Goal: Task Accomplishment & Management: Complete application form

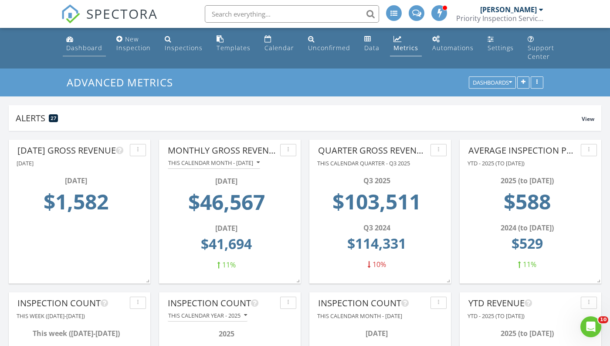
click at [86, 46] on div "Dashboard" at bounding box center [84, 48] width 36 height 8
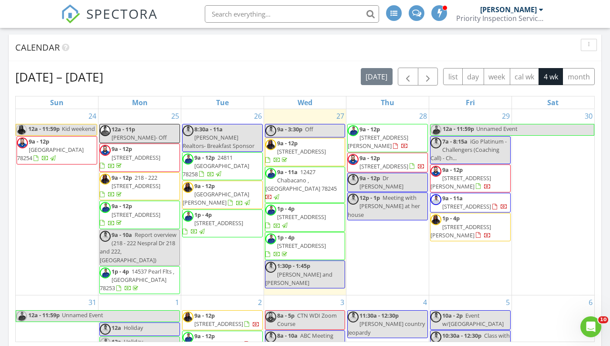
scroll to position [107, 0]
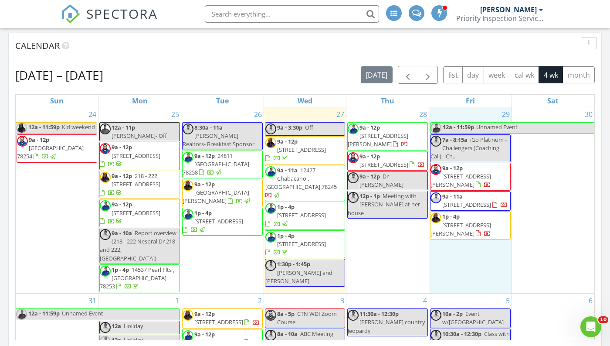
click at [454, 266] on div "29 12a - 11:59p Unnamed Event 7a - 8:15a iGo Platinum - Challengers (Coaching C…" at bounding box center [470, 200] width 82 height 186
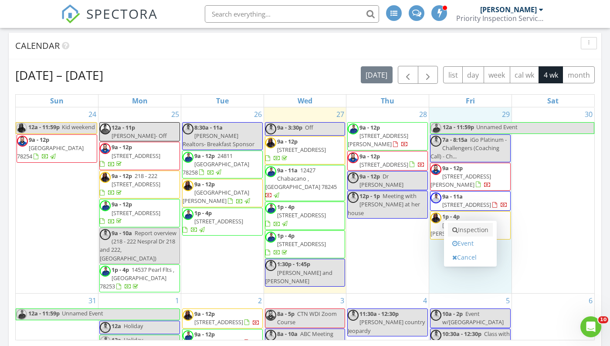
click at [462, 232] on link "Inspection" at bounding box center [470, 230] width 45 height 14
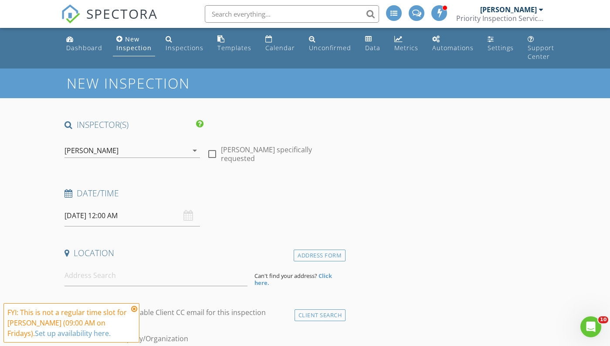
click at [126, 152] on div "[PERSON_NAME]" at bounding box center [125, 150] width 123 height 14
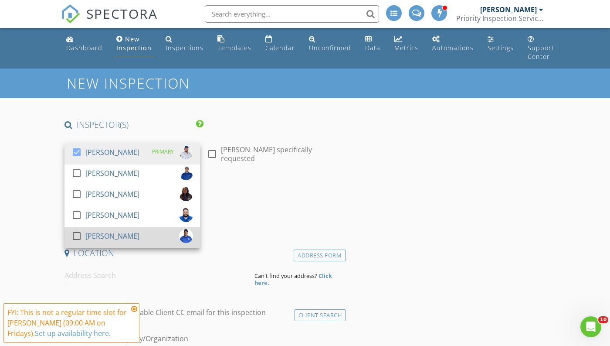
click at [94, 232] on div "[PERSON_NAME]" at bounding box center [112, 236] width 54 height 14
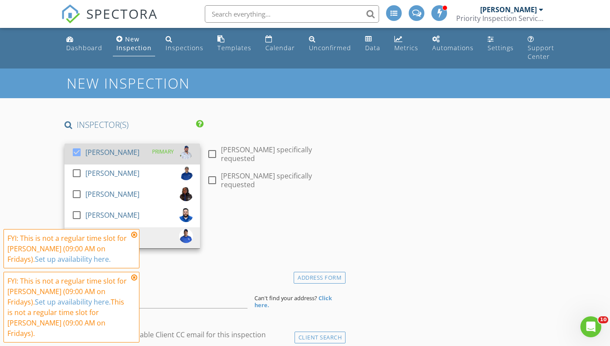
click at [105, 152] on div "[PERSON_NAME]" at bounding box center [112, 152] width 54 height 14
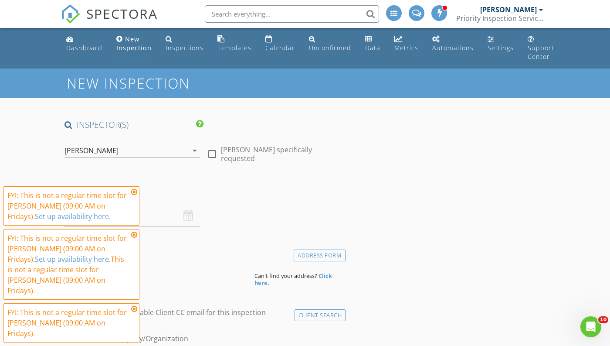
click at [133, 195] on icon at bounding box center [134, 191] width 6 height 7
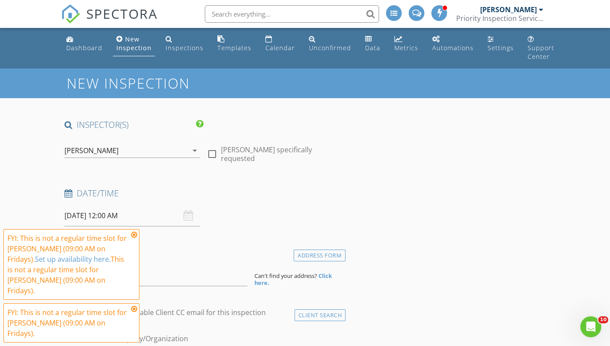
click at [134, 238] on icon at bounding box center [134, 234] width 6 height 7
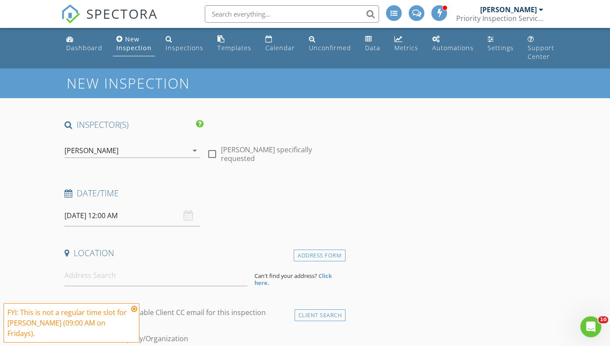
click at [135, 312] on icon at bounding box center [134, 308] width 6 height 7
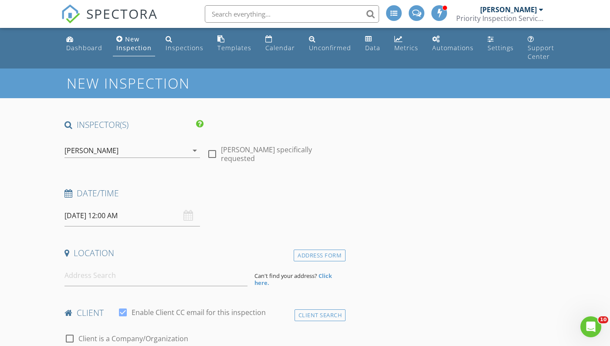
click at [117, 210] on input "08/29/2025 12:00 AM" at bounding box center [132, 215] width 136 height 21
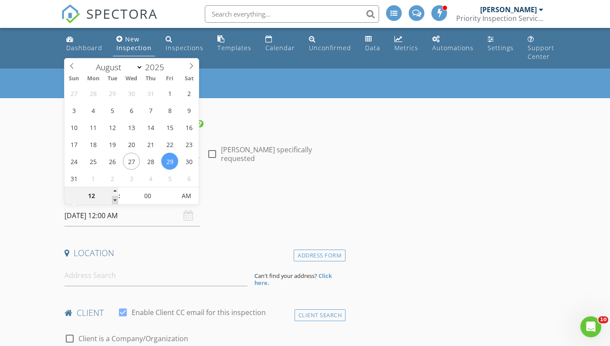
type input "11"
type input "08/29/2025 11:00 PM"
click at [117, 198] on span at bounding box center [115, 200] width 6 height 9
type input "10"
type input "08/29/2025 10:00 PM"
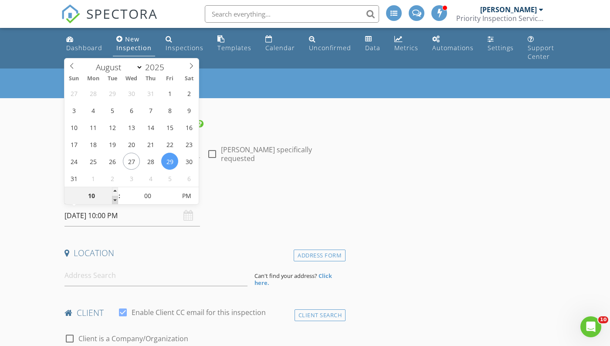
click at [117, 198] on span at bounding box center [115, 200] width 6 height 9
type input "09"
type input "08/29/2025 9:00 PM"
click at [117, 198] on span at bounding box center [115, 200] width 6 height 9
type input "08"
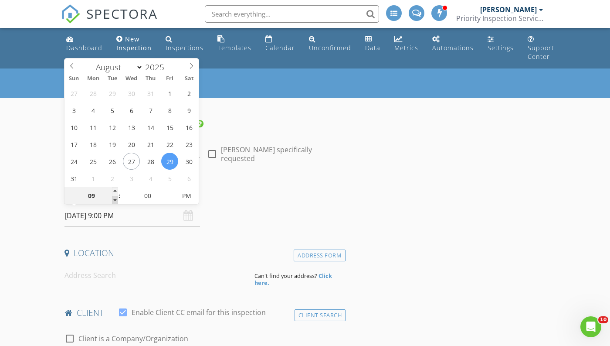
type input "08/29/2025 8:00 PM"
click at [117, 198] on span at bounding box center [115, 200] width 6 height 9
type input "09"
click at [116, 190] on span at bounding box center [115, 191] width 6 height 9
type input "[DATE] 9:00 AM"
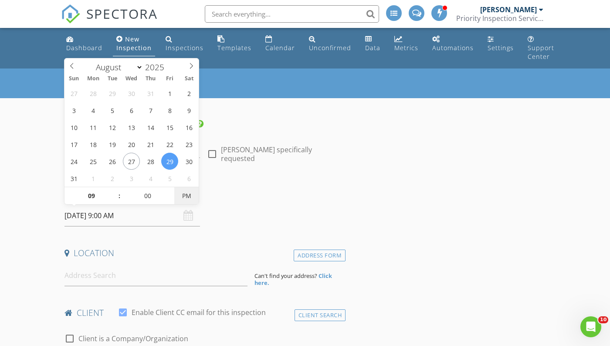
click at [190, 196] on span "PM" at bounding box center [186, 195] width 24 height 17
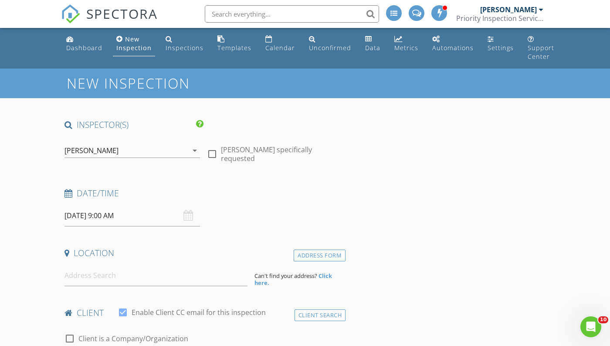
click at [237, 199] on div "Date/Time" at bounding box center [203, 195] width 285 height 17
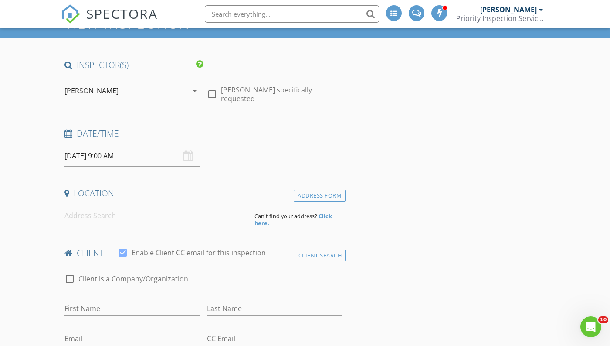
scroll to position [60, 0]
click at [97, 217] on input at bounding box center [155, 214] width 183 height 21
paste input "14736 Childress Falls, San Antonio, TX 78253"
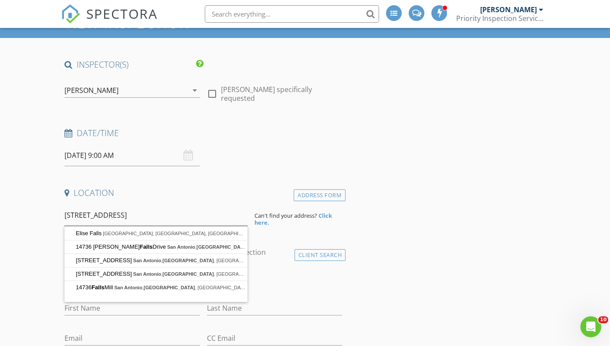
type input "14736 Childress Falls, San Antonio, TX 78253"
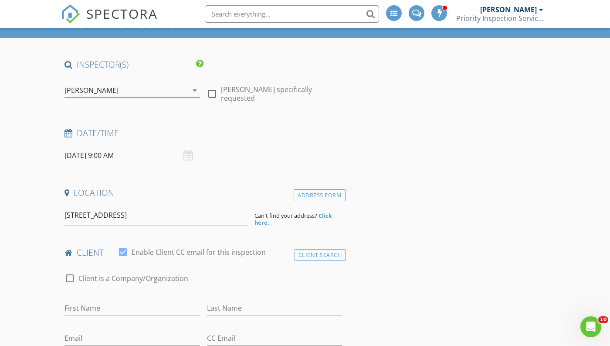
click at [323, 217] on strong "Click here." at bounding box center [293, 218] width 78 height 15
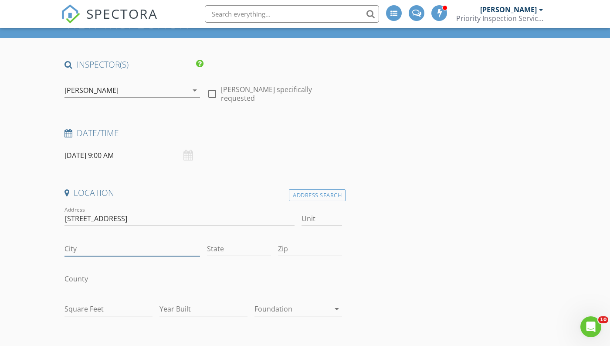
click at [102, 244] on input "City" at bounding box center [132, 248] width 136 height 14
type input "San Antonio"
click at [91, 278] on input "County" at bounding box center [132, 278] width 136 height 14
type input "Bexar"
click at [228, 245] on input "State" at bounding box center [239, 248] width 64 height 14
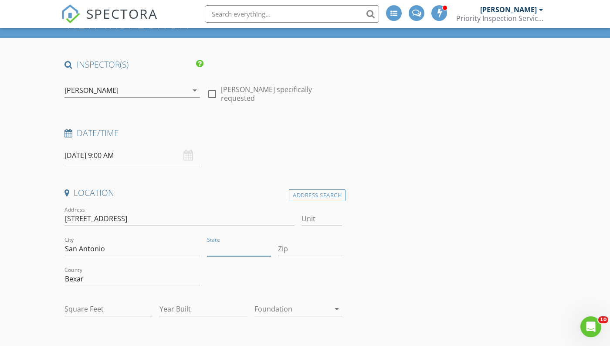
type input "[GEOGRAPHIC_DATA]"
click at [292, 252] on input "Zip" at bounding box center [310, 248] width 64 height 14
click at [300, 252] on input "Zip" at bounding box center [310, 248] width 64 height 14
click at [300, 249] on input "Zip" at bounding box center [310, 248] width 64 height 14
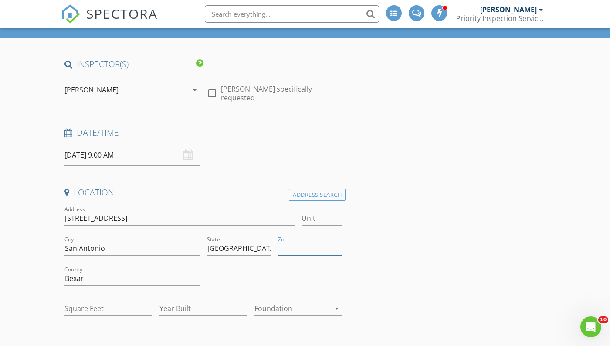
type input "78253"
click at [217, 215] on input "14736 Childress Falls, San Antonio, TX 78253" at bounding box center [179, 218] width 230 height 14
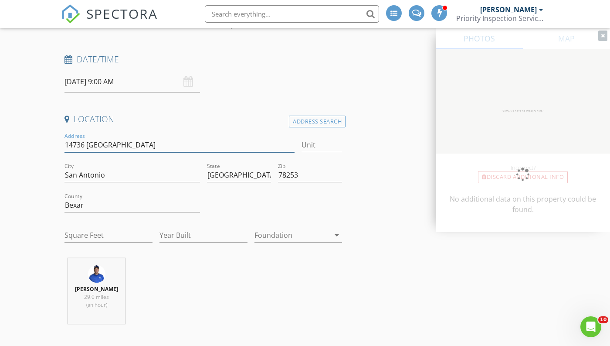
scroll to position [142, 0]
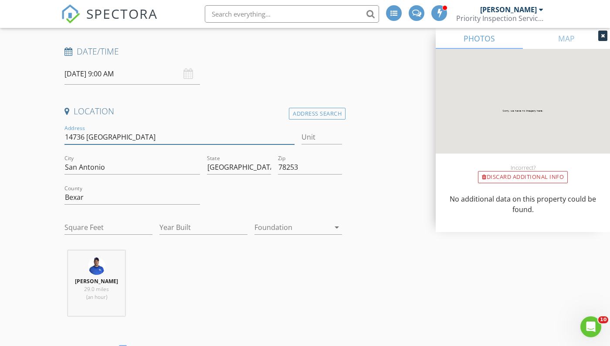
click at [111, 138] on input "14736 [GEOGRAPHIC_DATA]" at bounding box center [179, 137] width 230 height 14
type input "14736 [GEOGRAPHIC_DATA]"
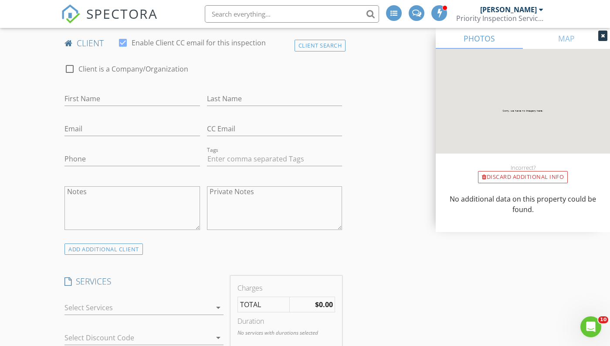
scroll to position [452, 0]
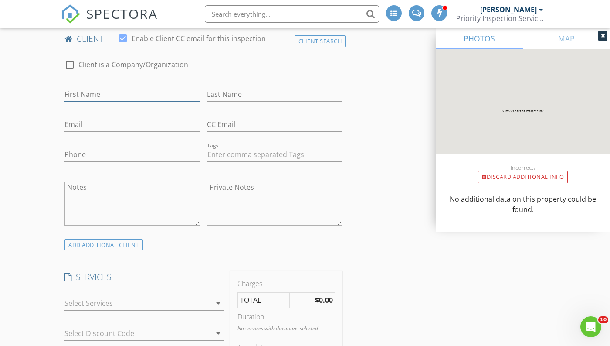
click at [145, 98] on input "First Name" at bounding box center [132, 94] width 136 height 14
paste input "[PERSON_NAME]"
type input "[PERSON_NAME]"
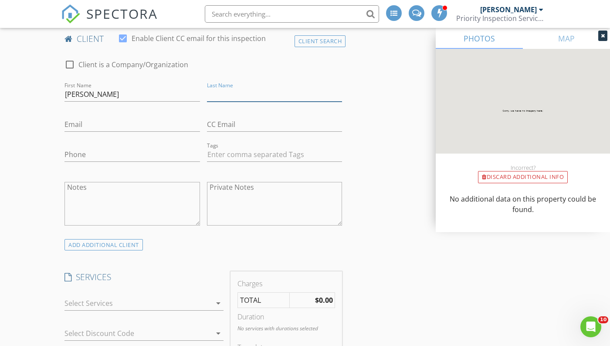
click at [217, 98] on input "Last Name" at bounding box center [275, 94] width 136 height 14
paste input "[PERSON_NAME]"
click at [225, 97] on input "[PERSON_NAME]" at bounding box center [275, 94] width 136 height 14
type input "[PERSON_NAME]"
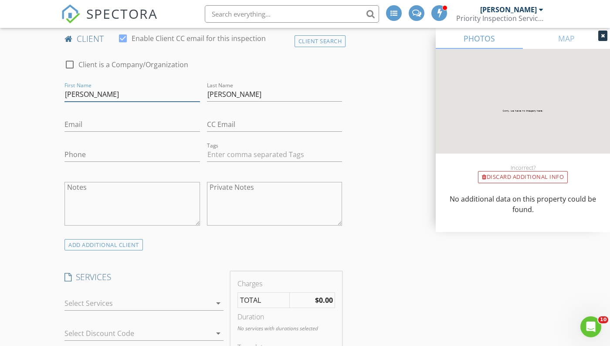
click at [119, 98] on input "[PERSON_NAME]" at bounding box center [132, 94] width 136 height 14
type input "[PERSON_NAME]"
paste input "Corylthomas@yahoo.com"
type input "Corylthomas@yahoo.com"
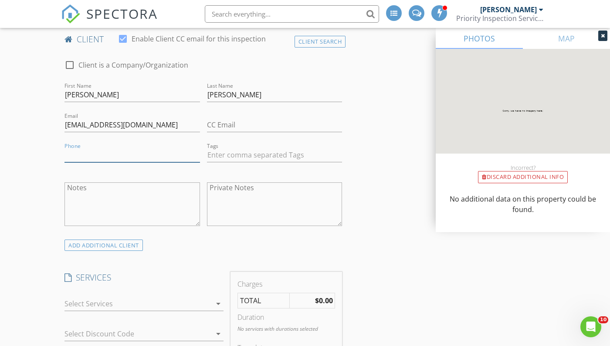
click at [119, 155] on input "Phone" at bounding box center [132, 155] width 136 height 14
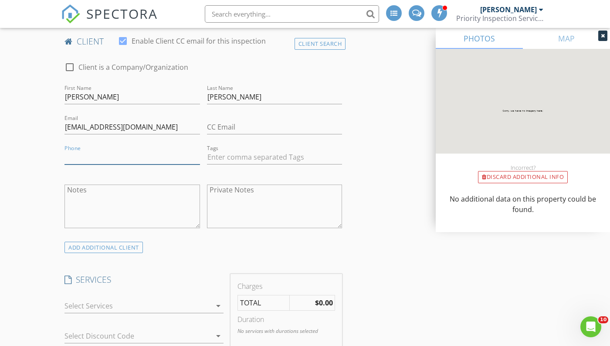
paste input "161-958-7030"
click at [69, 157] on input "161-958-7030" at bounding box center [132, 157] width 136 height 14
type input "[PHONE_NUMBER]"
click at [119, 181] on div "Notes" at bounding box center [132, 206] width 136 height 52
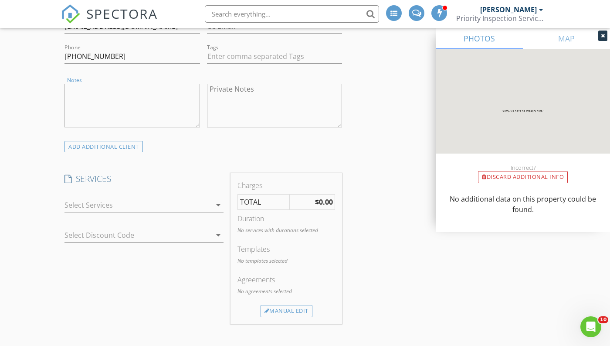
scroll to position [573, 0]
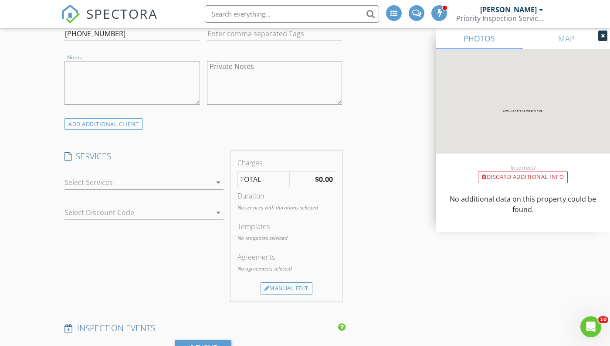
click at [119, 180] on div at bounding box center [137, 182] width 147 height 14
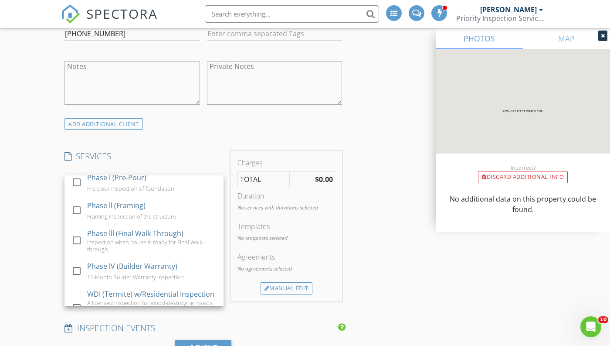
scroll to position [308, 0]
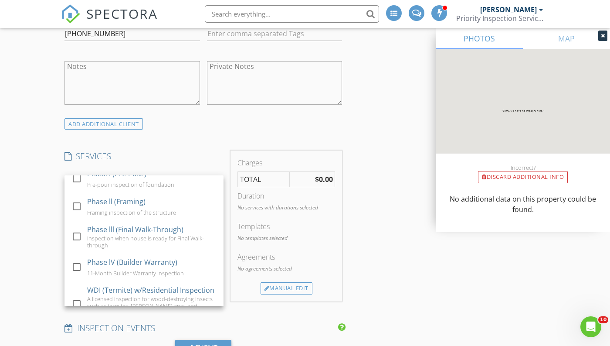
click at [119, 239] on div "Inspection when house is ready for Final Walk-through" at bounding box center [151, 241] width 129 height 14
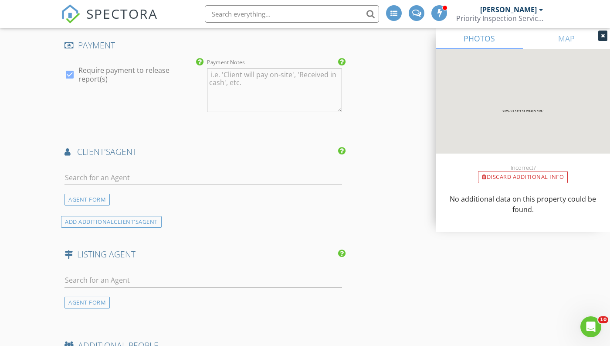
scroll to position [935, 0]
click at [86, 178] on input "text" at bounding box center [203, 179] width 278 height 14
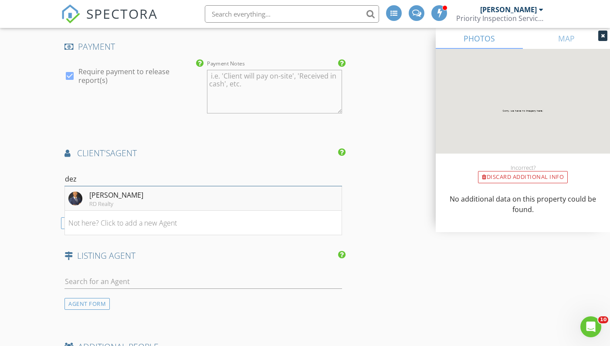
type input "dez"
click at [98, 193] on div "[PERSON_NAME]" at bounding box center [116, 195] width 54 height 10
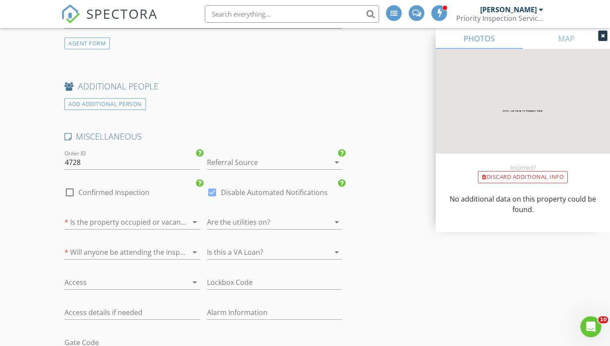
scroll to position [1381, 0]
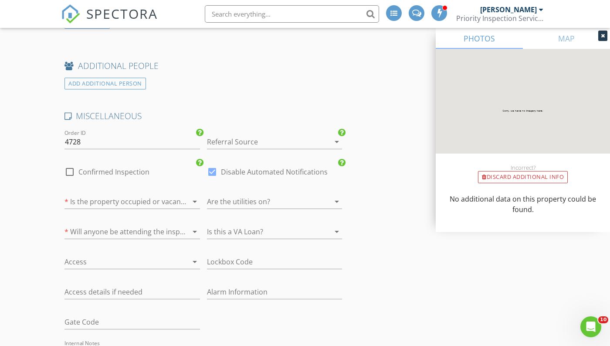
click at [229, 147] on div at bounding box center [262, 142] width 111 height 14
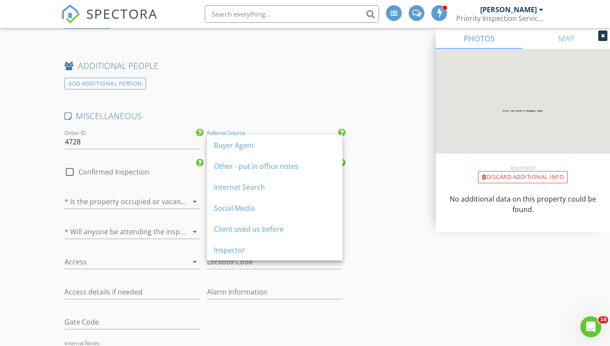
click at [231, 151] on div "Buyer Agent" at bounding box center [275, 145] width 122 height 21
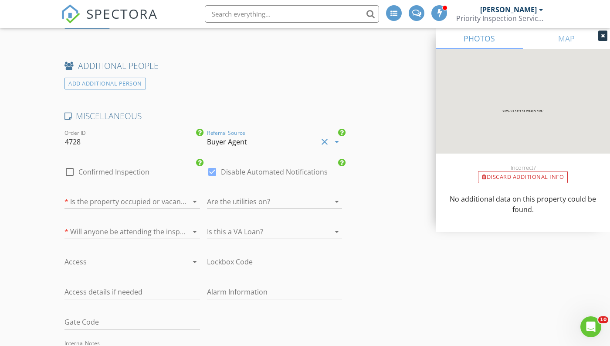
click at [138, 201] on div at bounding box center [119, 201] width 111 height 14
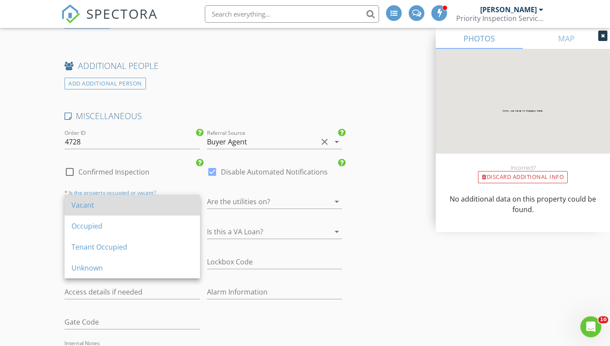
click at [133, 200] on div "Vacant" at bounding box center [132, 205] width 122 height 10
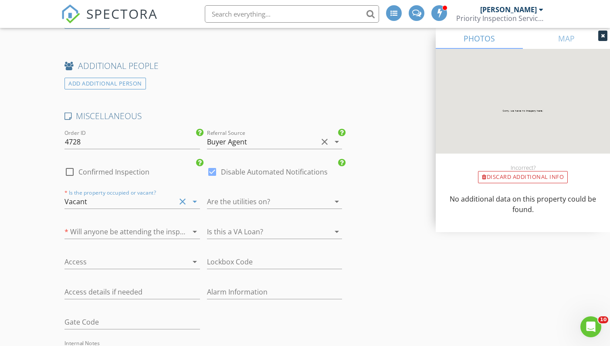
click at [230, 203] on div at bounding box center [262, 201] width 111 height 14
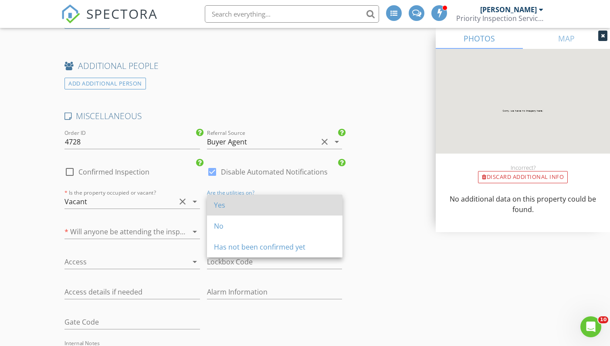
click at [235, 211] on div "Yes" at bounding box center [275, 204] width 122 height 21
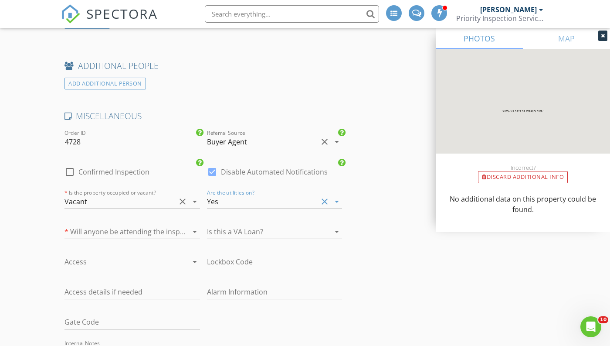
click at [148, 233] on div at bounding box center [119, 231] width 111 height 14
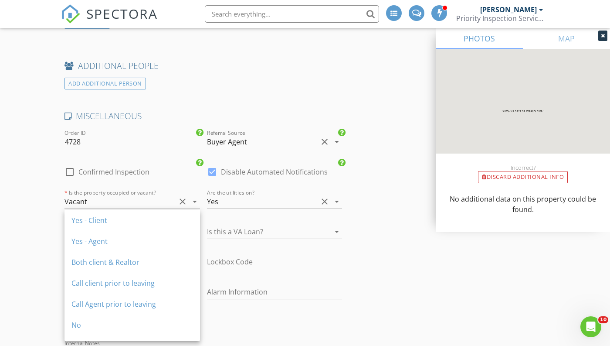
drag, startPoint x: 86, startPoint y: 260, endPoint x: 97, endPoint y: 260, distance: 10.9
click at [87, 260] on div "Both client & Realtor" at bounding box center [132, 262] width 122 height 10
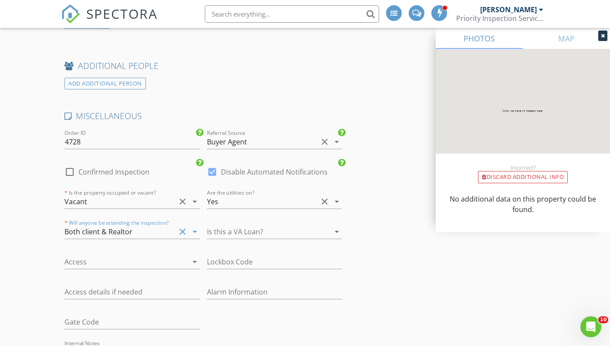
click at [213, 234] on div at bounding box center [262, 231] width 111 height 14
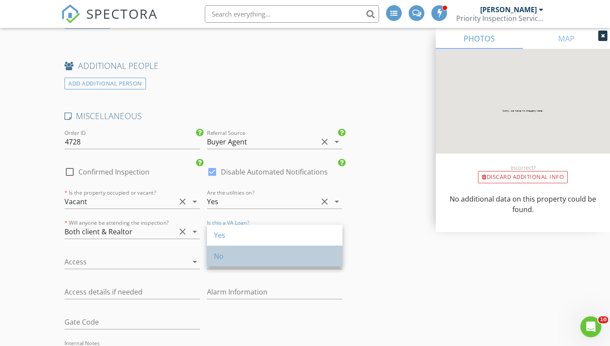
click at [232, 247] on div "No" at bounding box center [275, 255] width 122 height 21
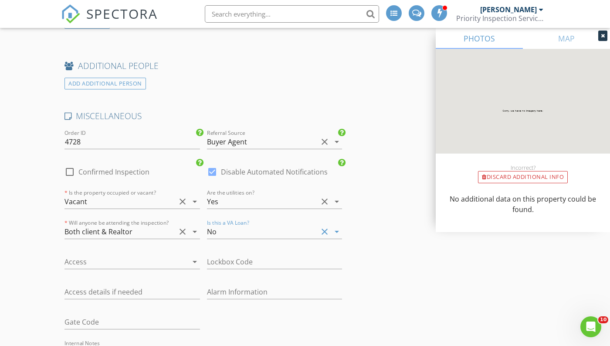
click at [233, 232] on div "No" at bounding box center [262, 231] width 111 height 14
click at [130, 264] on div at bounding box center [119, 261] width 111 height 14
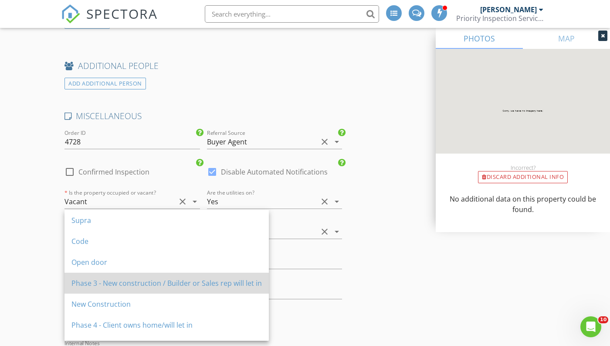
click at [117, 287] on div "Phase 3 - New construction / Builder or Sales rep will let in" at bounding box center [166, 283] width 190 height 10
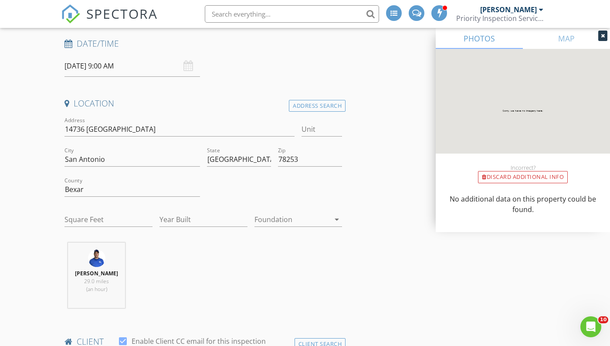
scroll to position [155, 0]
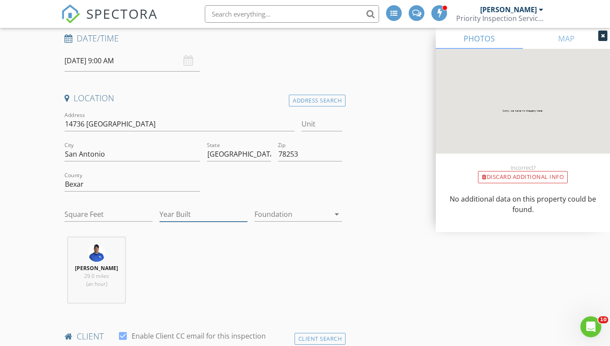
drag, startPoint x: 239, startPoint y: 215, endPoint x: 259, endPoint y: 217, distance: 20.2
click at [249, 217] on div "Year Built" at bounding box center [203, 215] width 95 height 30
click at [271, 218] on div at bounding box center [292, 214] width 76 height 14
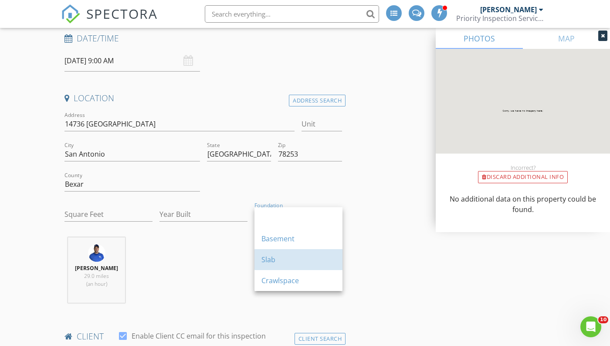
click at [274, 257] on div "Slab" at bounding box center [298, 259] width 74 height 10
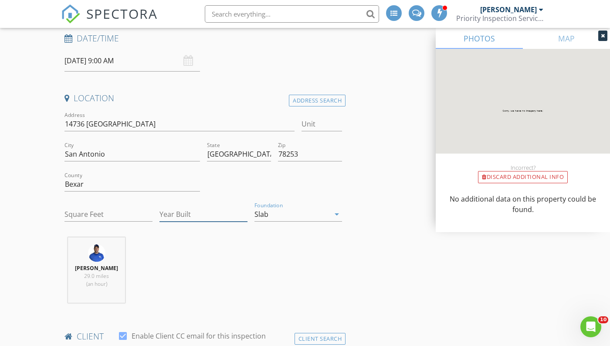
click at [192, 216] on input "Year Built" at bounding box center [203, 214] width 88 height 14
type input "2025"
click at [114, 212] on input "Square Feet" at bounding box center [108, 214] width 88 height 14
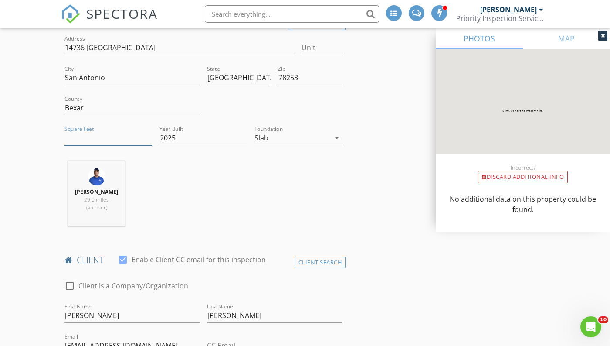
scroll to position [231, 0]
type input "2"
type input "1952"
click at [229, 193] on div "Chris Garcia 29.0 miles (an hour)" at bounding box center [203, 197] width 285 height 72
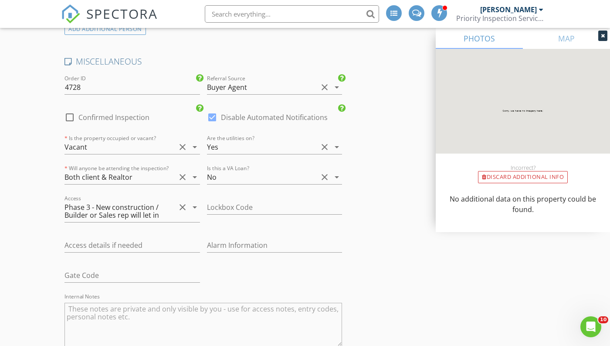
scroll to position [1732, 0]
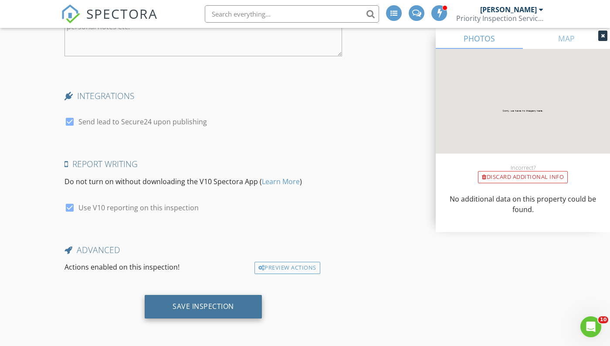
click at [209, 311] on div "Save Inspection" at bounding box center [203, 307] width 117 height 24
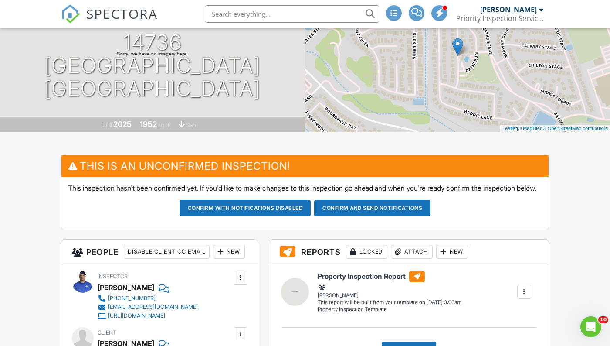
scroll to position [153, 0]
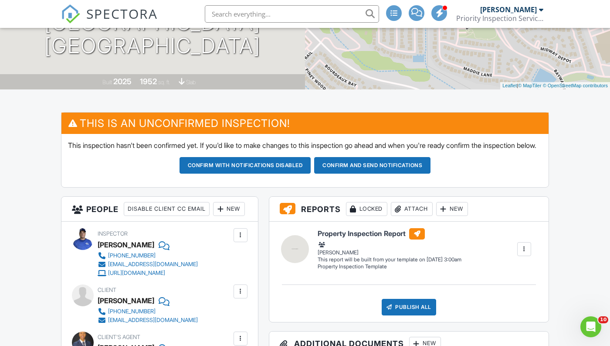
click at [311, 173] on button "Confirm and send notifications" at bounding box center [246, 165] width 132 height 17
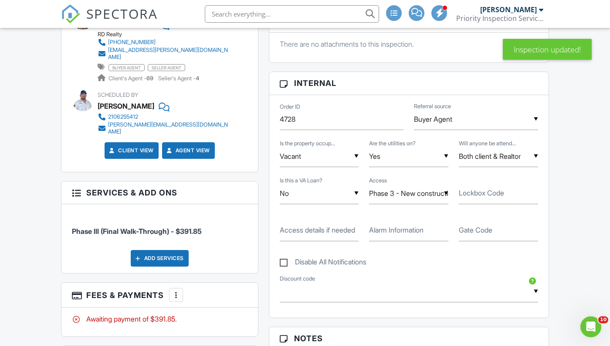
scroll to position [392, 0]
click at [474, 166] on div "▼ Both client & Realtor Yes - Client Yes - Agent Both client & Realtor Call cli…" at bounding box center [498, 155] width 79 height 21
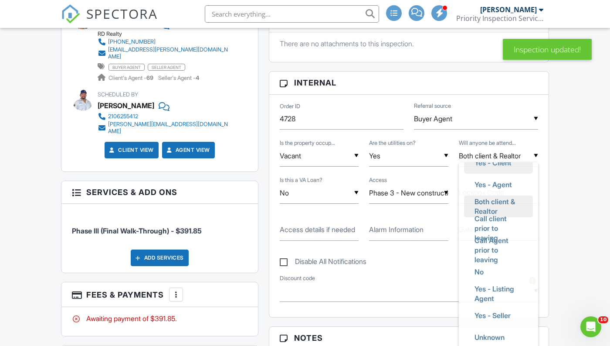
scroll to position [37, 0]
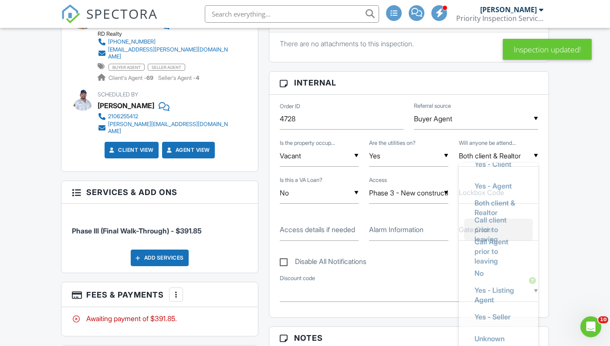
click at [483, 231] on span "Call client prior to leaving" at bounding box center [499, 229] width 62 height 41
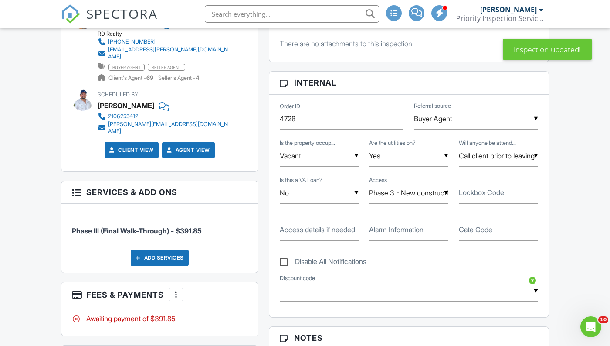
scroll to position [0, 0]
click at [489, 166] on div "▼ Call client prior to leaving Yes - Client Yes - Agent Both client & Realtor C…" at bounding box center [498, 155] width 79 height 21
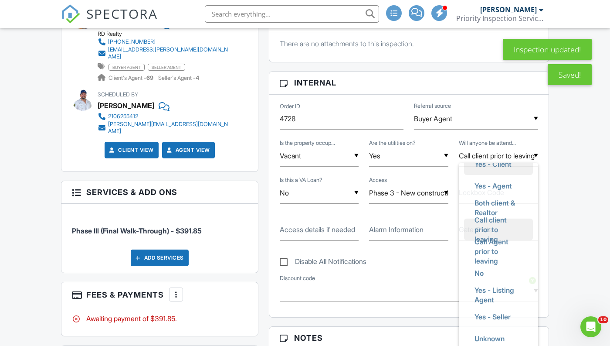
click at [491, 175] on span "Yes - Client" at bounding box center [493, 164] width 51 height 22
type input "Yes - Client"
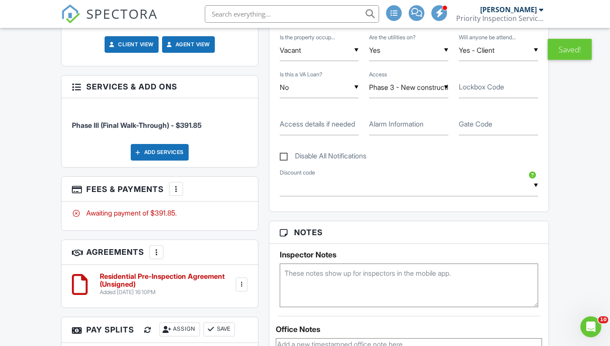
scroll to position [498, 0]
click at [319, 280] on textarea at bounding box center [409, 285] width 258 height 44
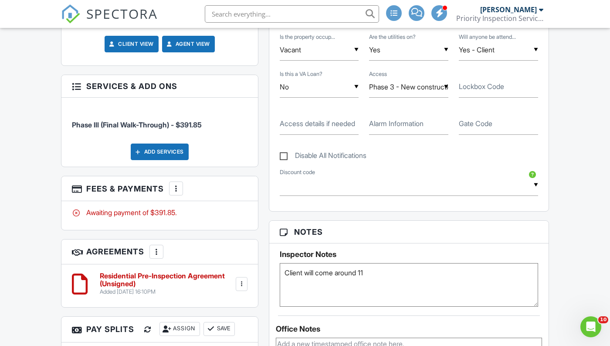
type textarea "Client will come around 11"
click at [265, 238] on div "Reports Locked Attach New Property Inspection Report Property Inspection Templa…" at bounding box center [409, 222] width 291 height 910
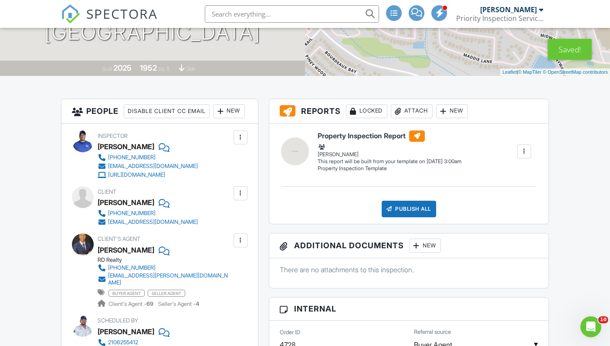
scroll to position [0, 0]
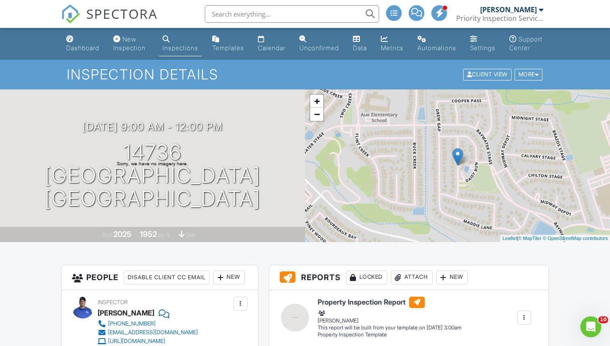
click at [87, 50] on div "Dashboard" at bounding box center [82, 47] width 33 height 7
